Goal: Browse casually: Explore the website without a specific task or goal

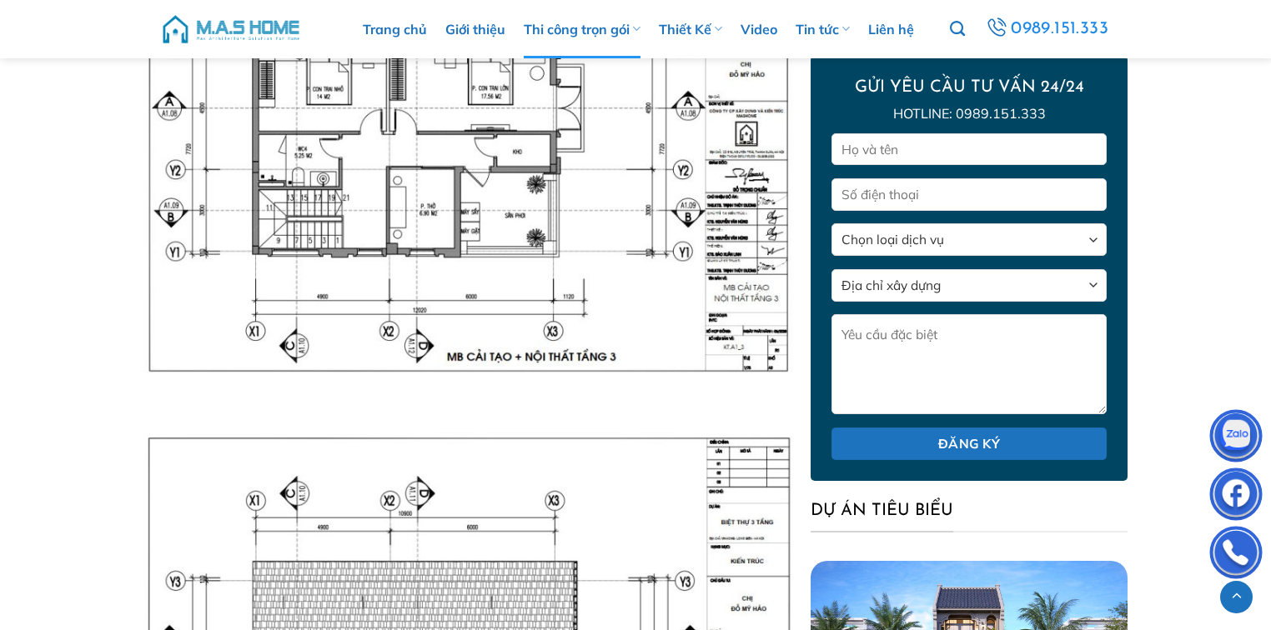
scroll to position [9205, 0]
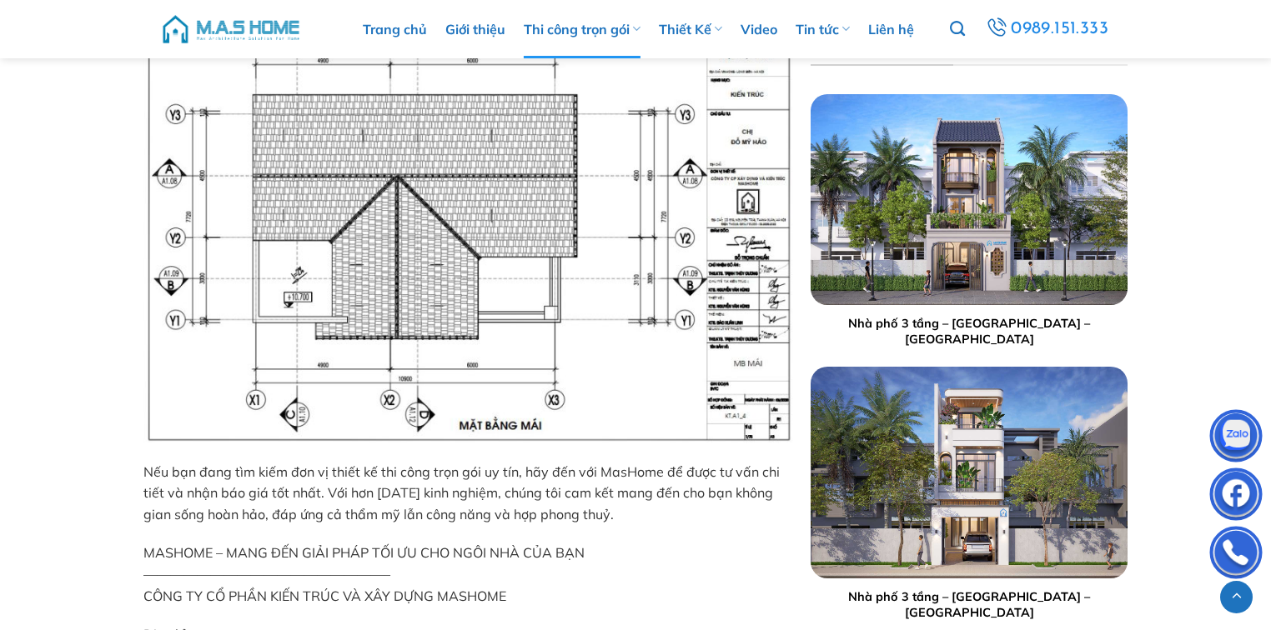
click at [576, 462] on p "Nếu bạn đang tìm kiếm đơn vị thiết kế thi công trọn gói uy tín, hãy đến với Mas…" at bounding box center [468, 494] width 650 height 64
click at [954, 420] on div "+" at bounding box center [969, 473] width 318 height 212
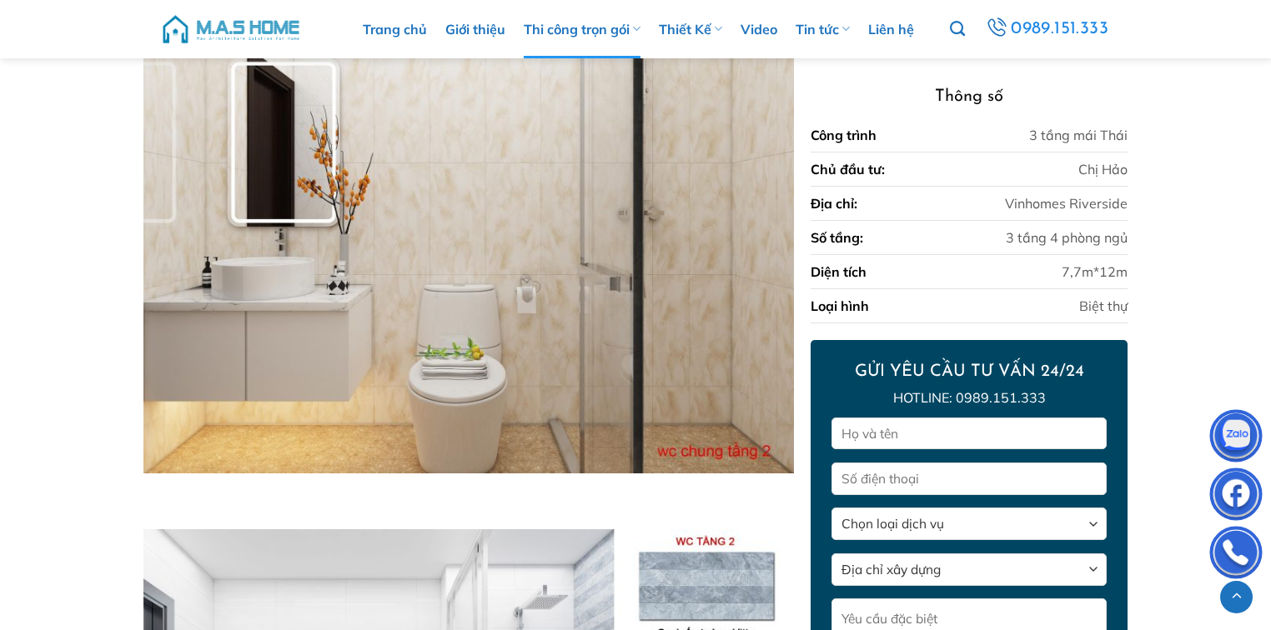
scroll to position [6204, 0]
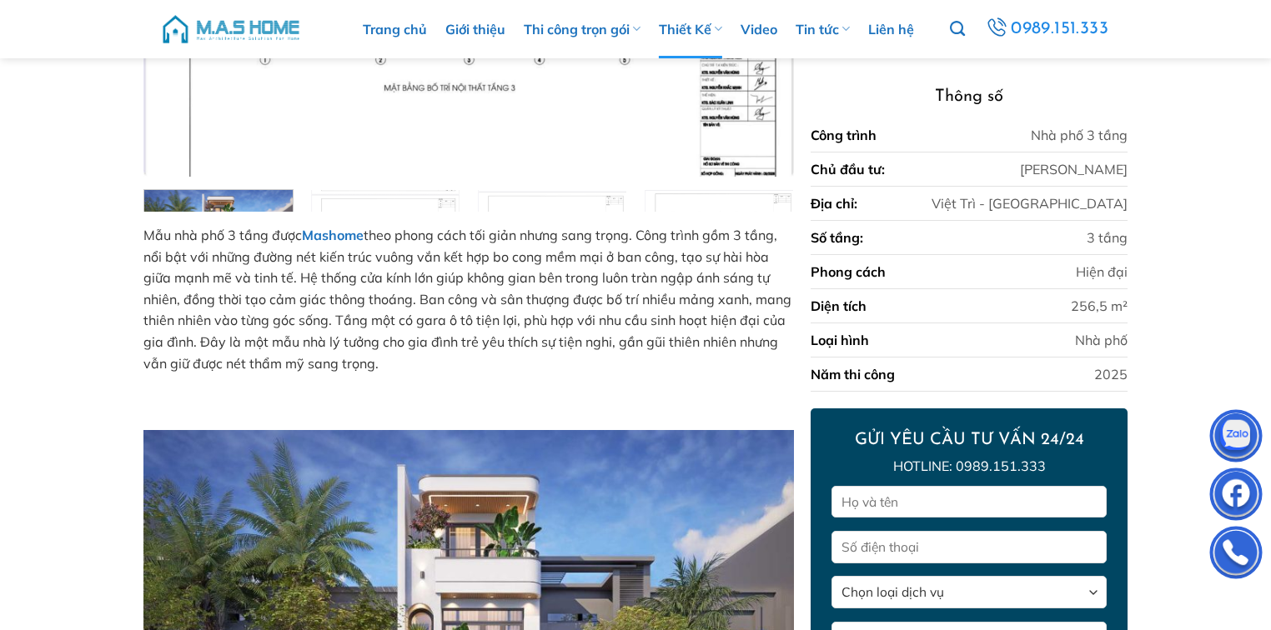
scroll to position [713, 0]
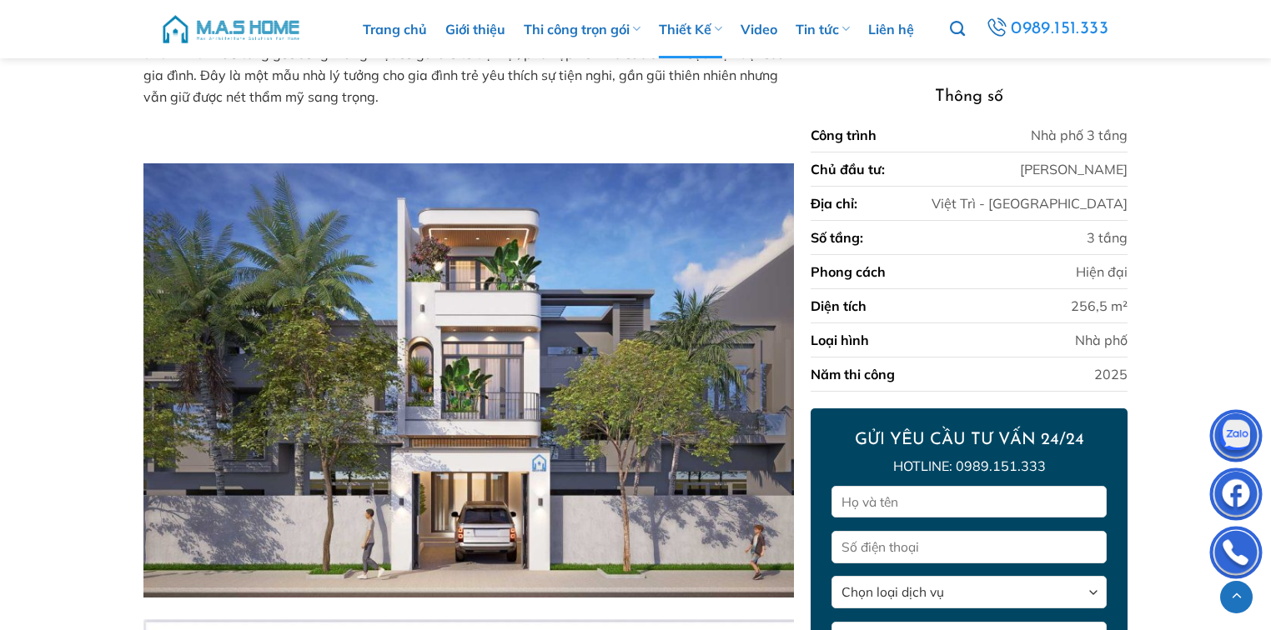
click at [474, 403] on img at bounding box center [468, 380] width 650 height 434
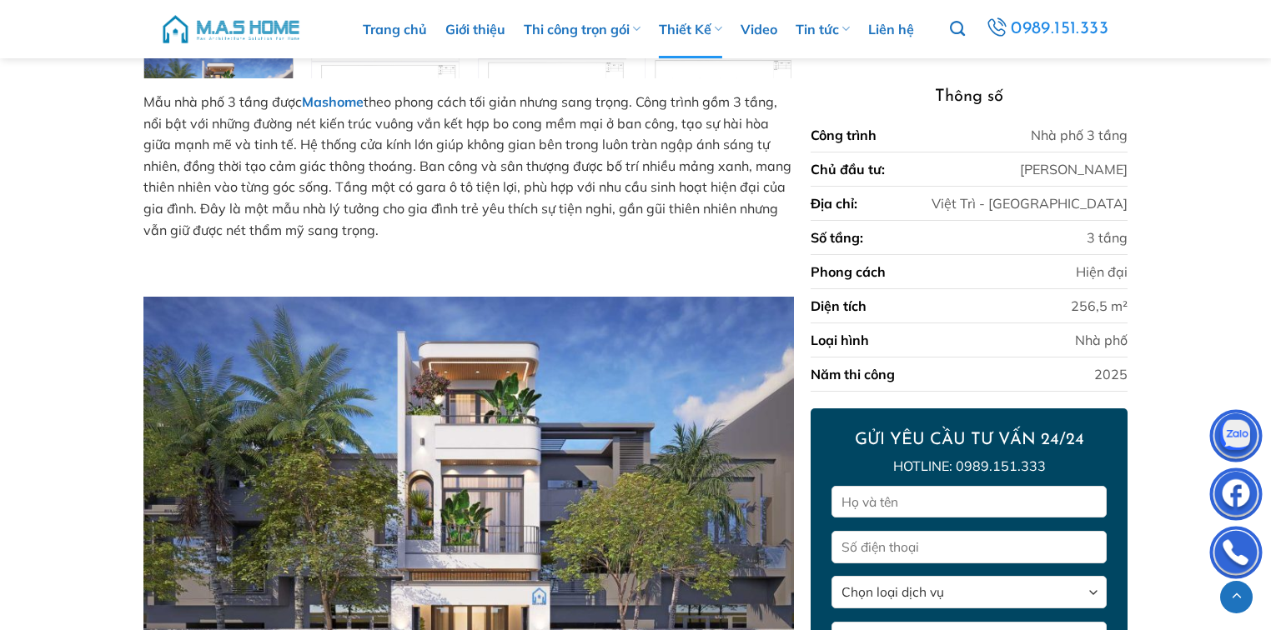
scroll to position [779, 0]
